Goal: Transaction & Acquisition: Purchase product/service

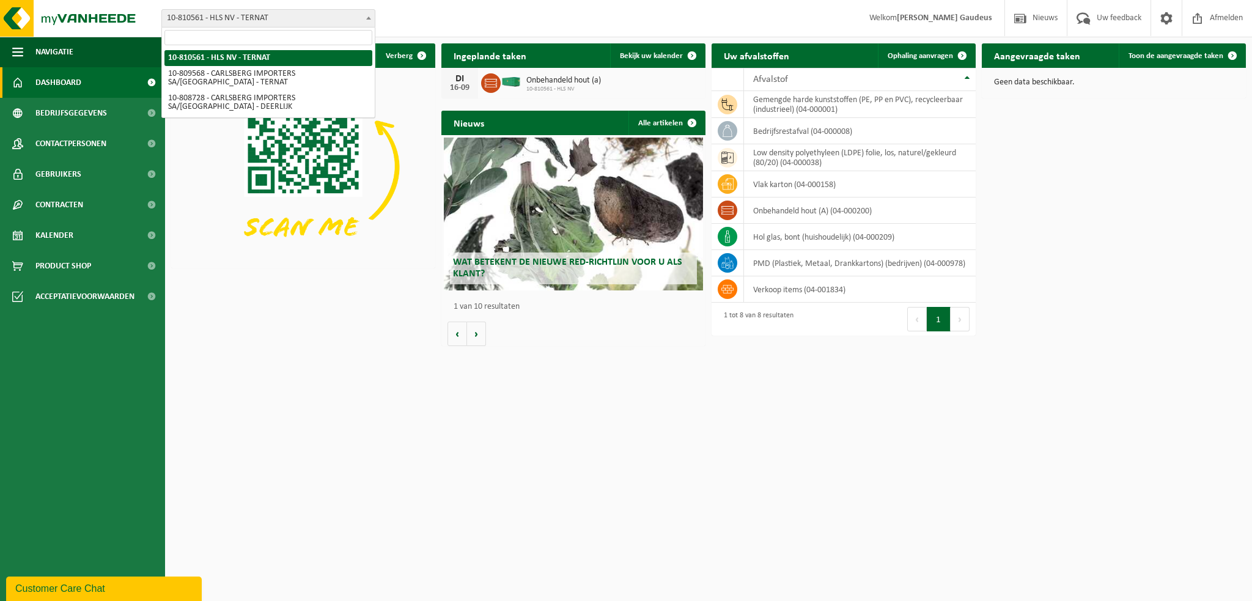
click at [298, 19] on span "10-810561 - HLS NV - TERNAT" at bounding box center [268, 18] width 213 height 17
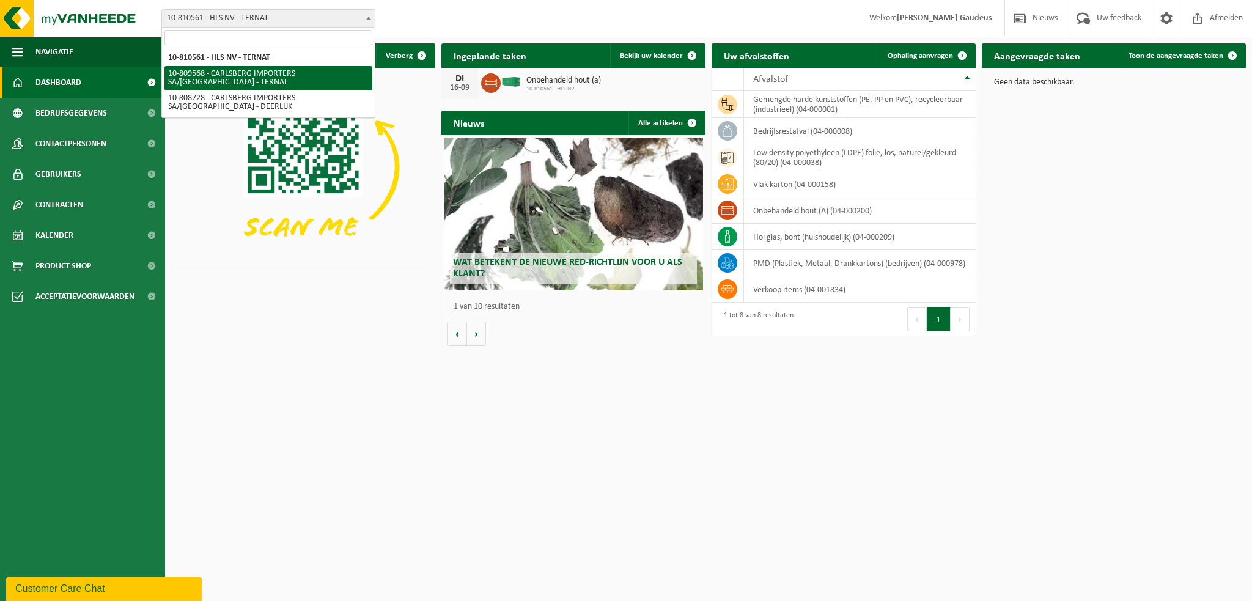
select select "121122"
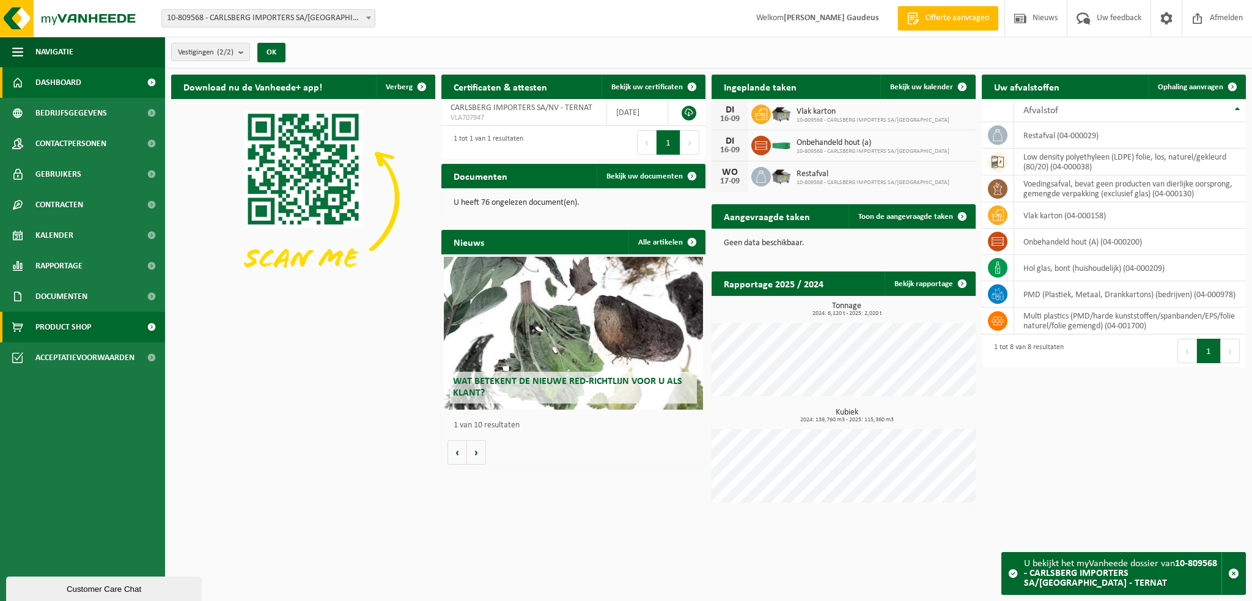
click at [78, 323] on span "Product Shop" at bounding box center [63, 327] width 56 height 31
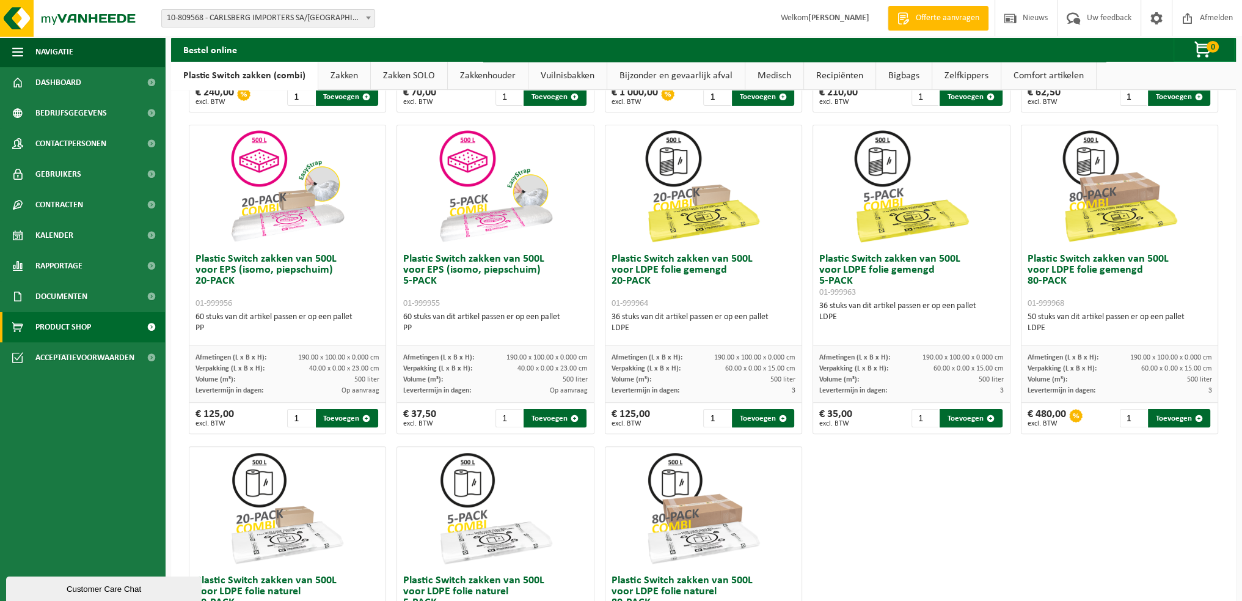
scroll to position [544, 0]
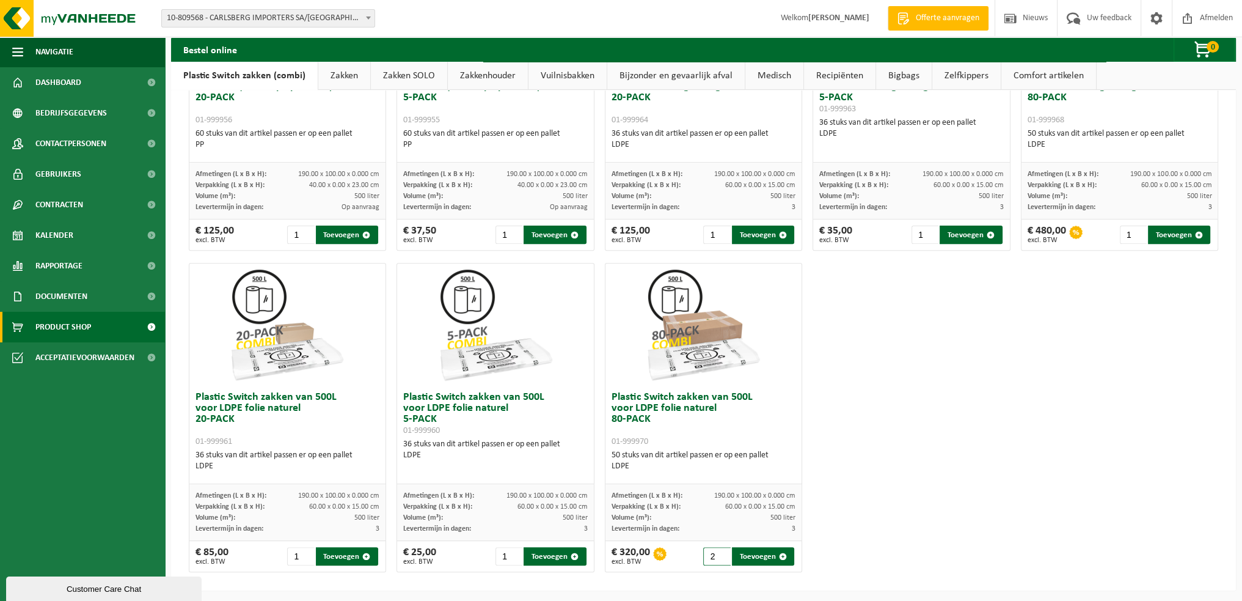
click at [719, 551] on input "2" at bounding box center [716, 556] width 27 height 18
click at [750, 552] on button "Toevoegen" at bounding box center [763, 556] width 63 height 18
type input "1"
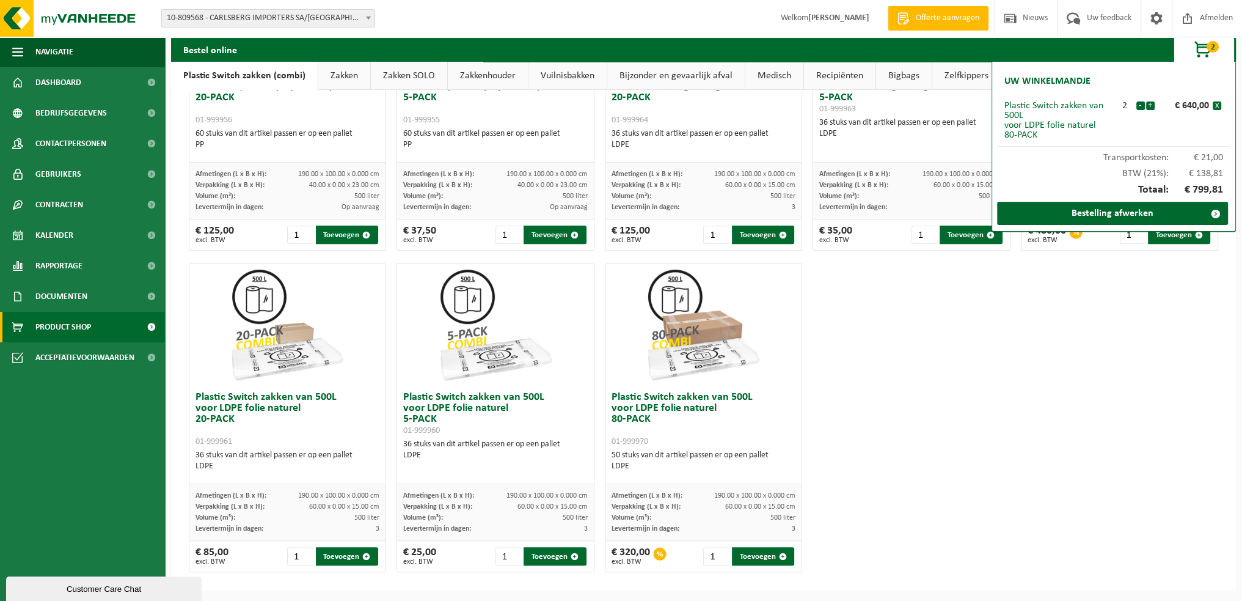
scroll to position [239, 0]
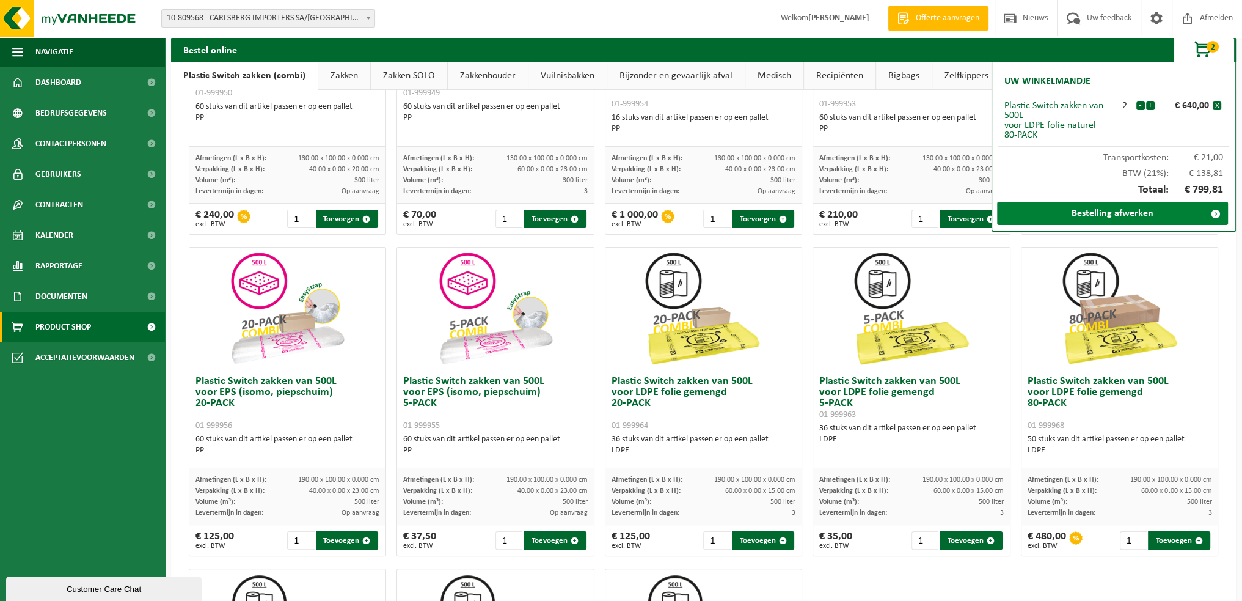
click at [1124, 214] on link "Bestelling afwerken" at bounding box center [1112, 213] width 231 height 23
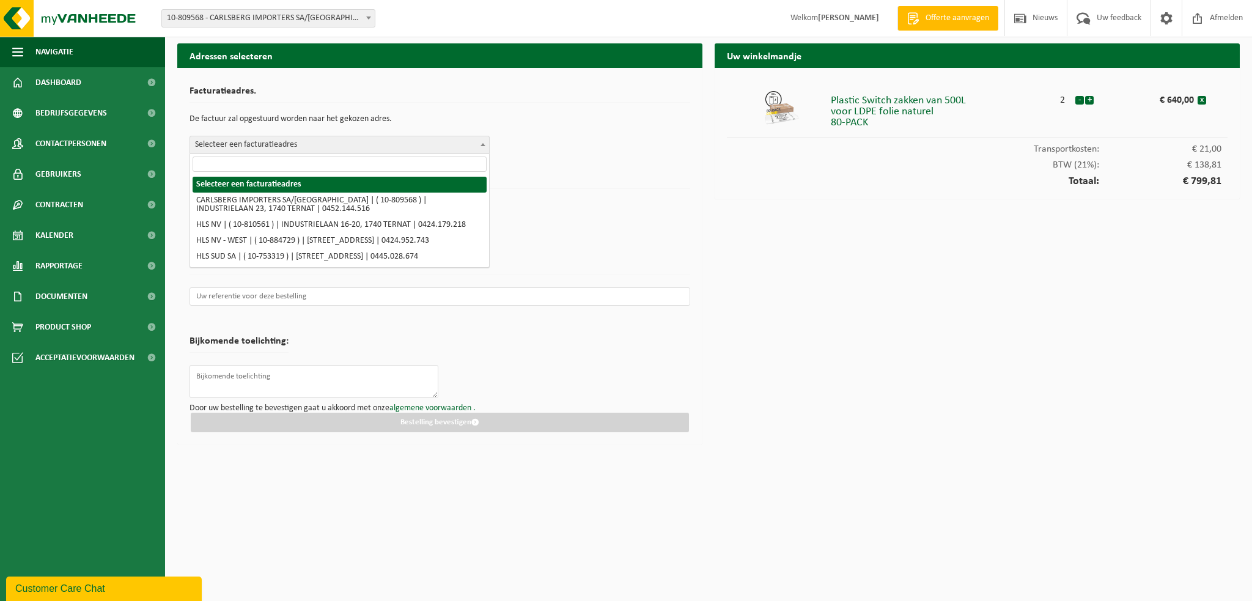
click at [313, 142] on span "Selecteer een facturatieadres" at bounding box center [339, 144] width 299 height 17
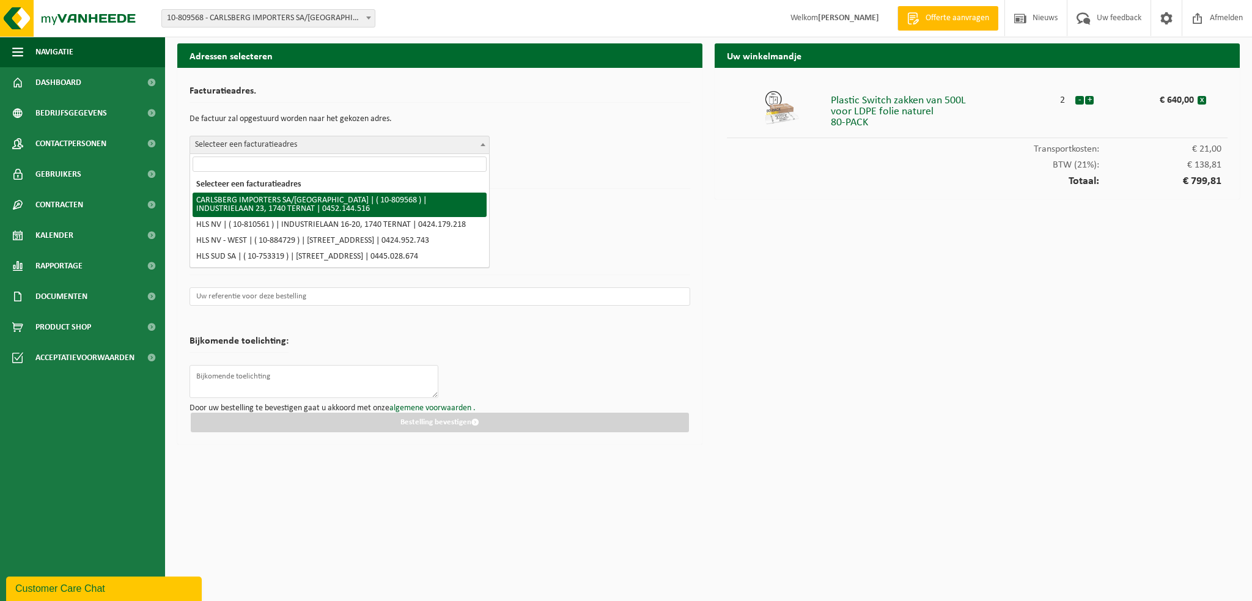
select select "121122"
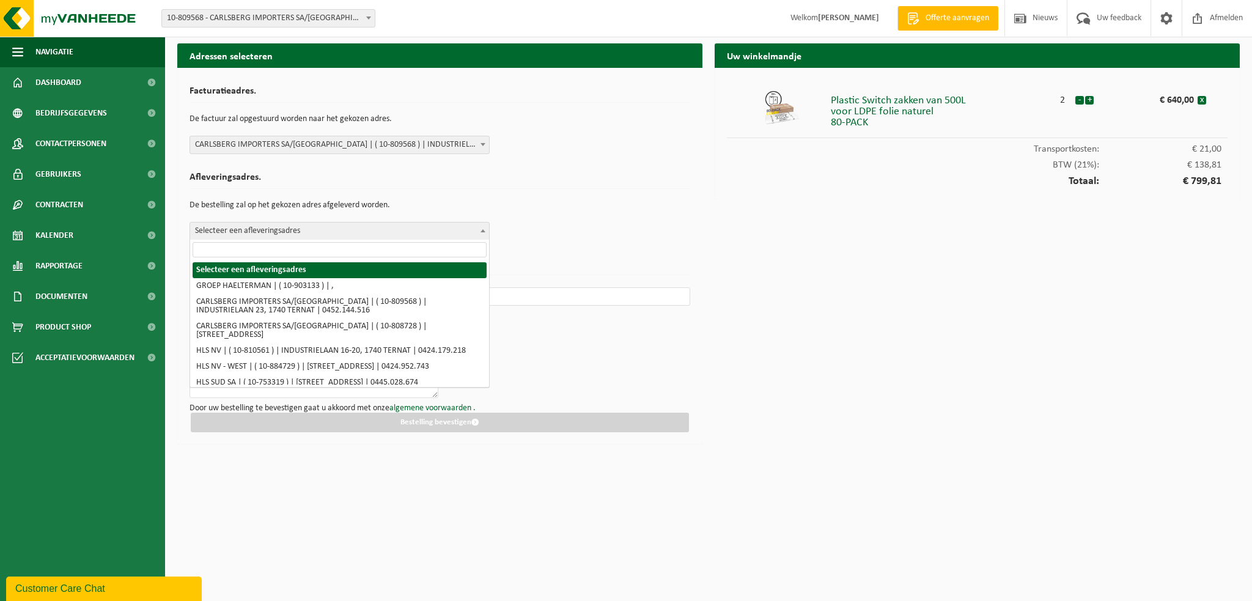
click at [284, 230] on span "Selecteer een afleveringsadres" at bounding box center [339, 230] width 299 height 17
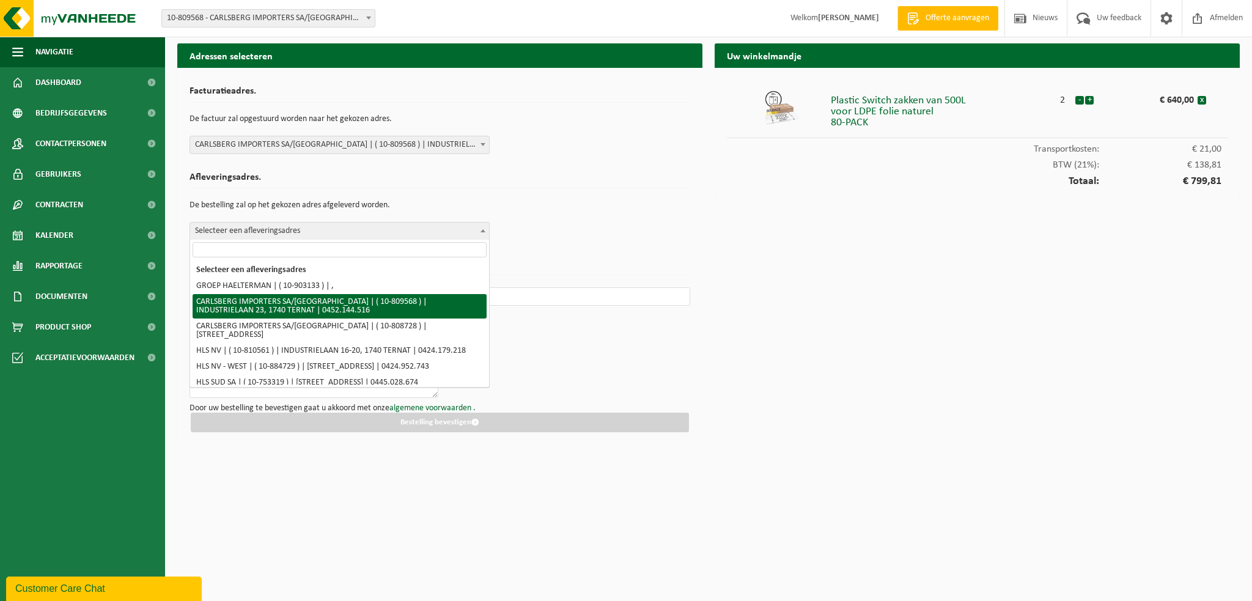
select select "121122"
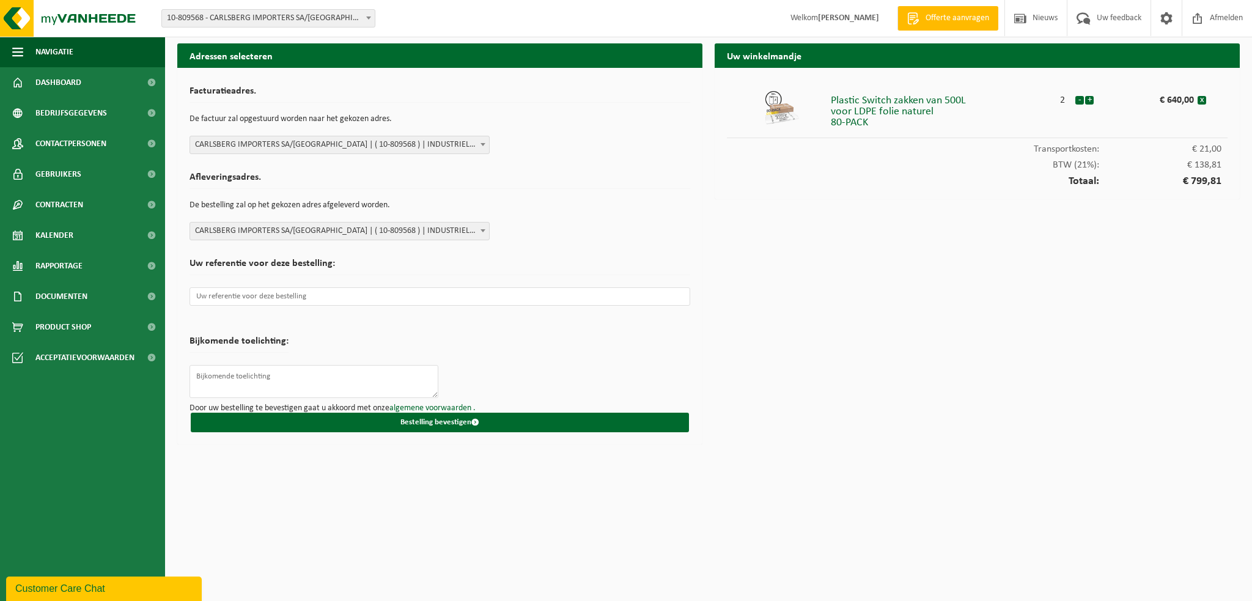
click at [326, 227] on span "CARLSBERG IMPORTERS SA/NV | ( 10-809568 ) | INDUSTRIELAAN 23, 1740 TERNAT | 045…" at bounding box center [339, 230] width 299 height 17
click at [873, 379] on div "Uw winkelmandje Plastic Switch zakken van 500L voor LDPE folie naturel 80-PACK …" at bounding box center [976, 246] width 537 height 407
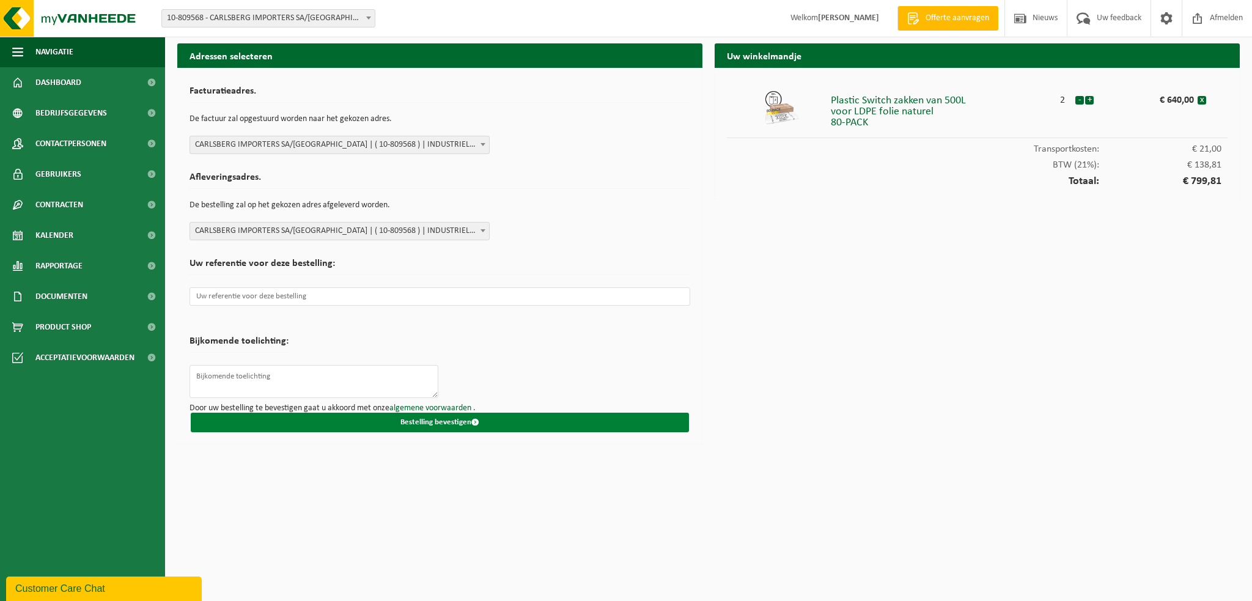
click at [440, 420] on button "Bestelling bevestigen" at bounding box center [440, 422] width 498 height 20
